Goal: Navigation & Orientation: Find specific page/section

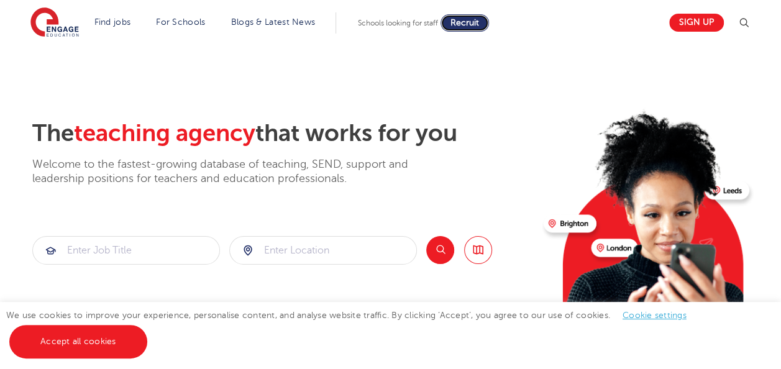
click at [462, 26] on span "Recruit" at bounding box center [464, 22] width 29 height 9
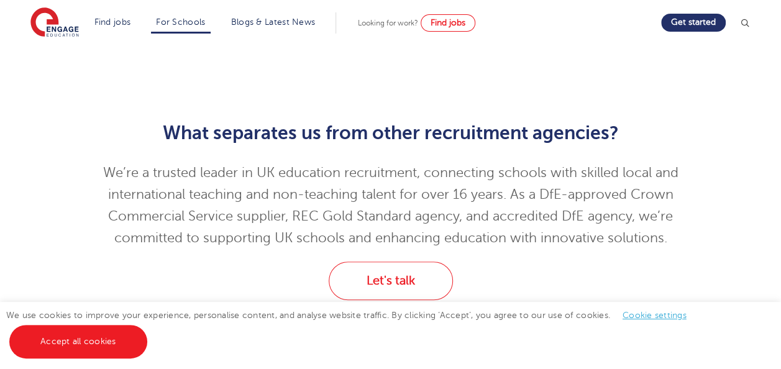
scroll to position [373, 0]
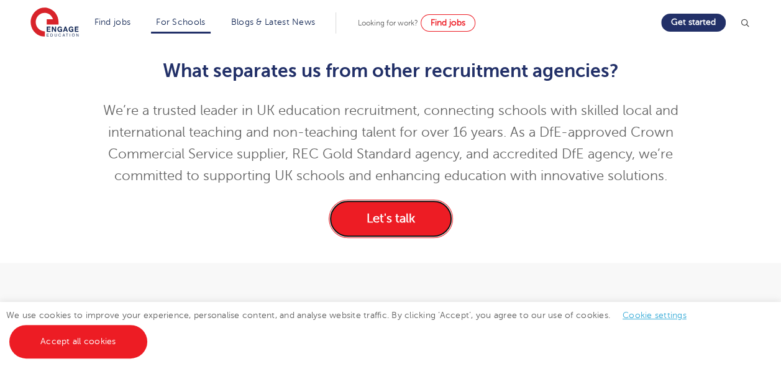
click at [370, 221] on link "Let's talk" at bounding box center [391, 218] width 124 height 39
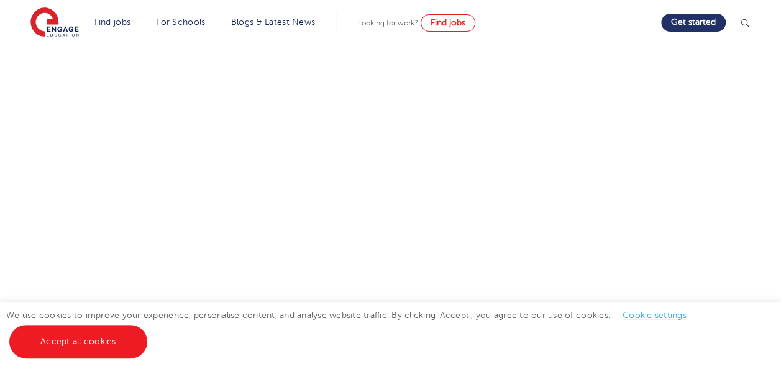
scroll to position [745, 0]
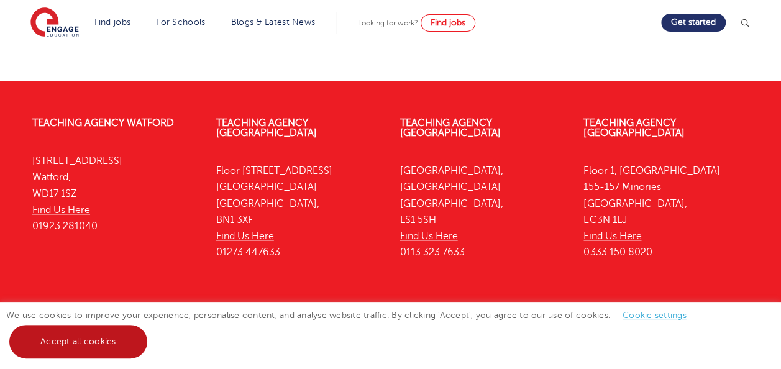
click at [121, 335] on link "Accept all cookies" at bounding box center [78, 342] width 138 height 34
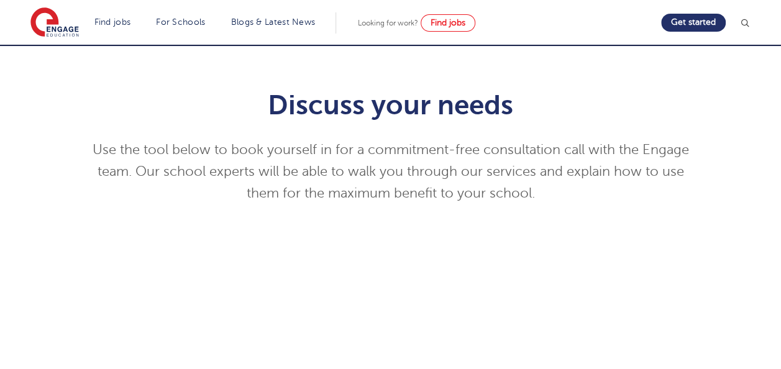
scroll to position [0, 0]
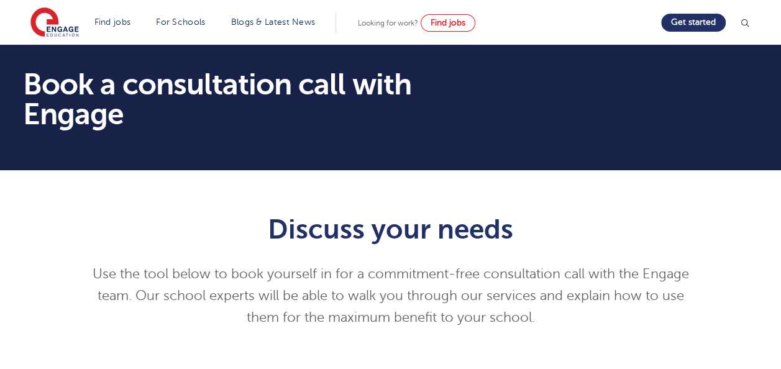
click at [426, 19] on div "Looking for work? Find jobs" at bounding box center [416, 22] width 117 height 17
click at [443, 22] on span "Find jobs" at bounding box center [448, 22] width 35 height 9
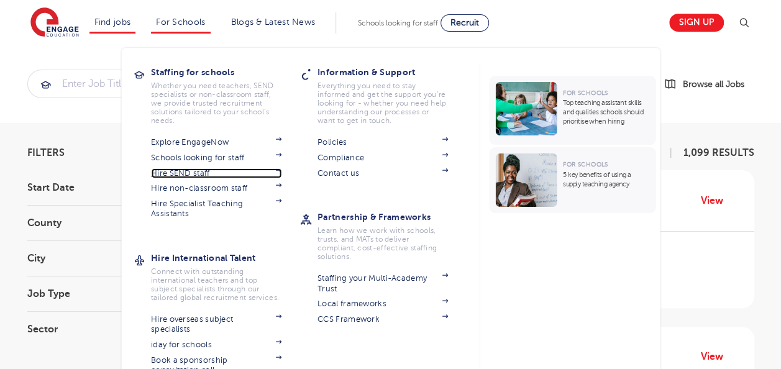
click at [198, 173] on link "Hire SEND staff" at bounding box center [216, 173] width 130 height 10
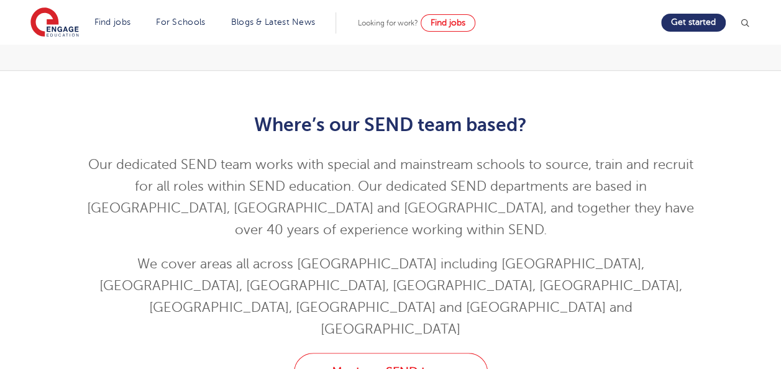
scroll to position [497, 0]
